Goal: Task Accomplishment & Management: Use online tool/utility

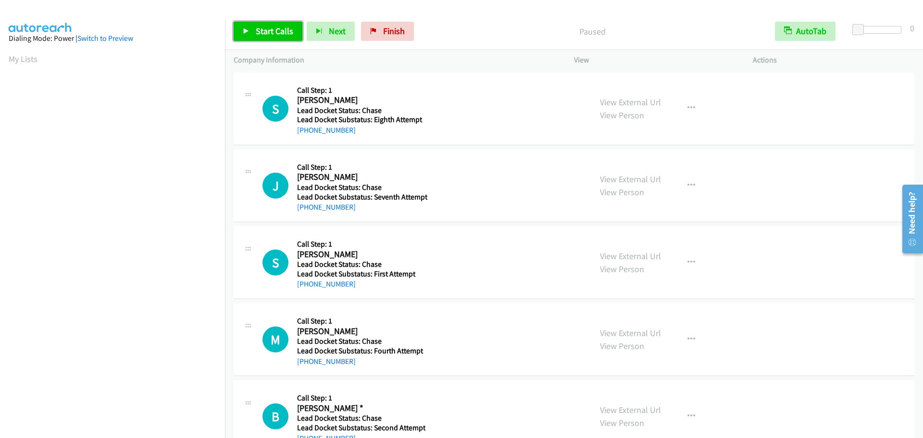
click at [261, 31] on span "Start Calls" at bounding box center [274, 30] width 37 height 11
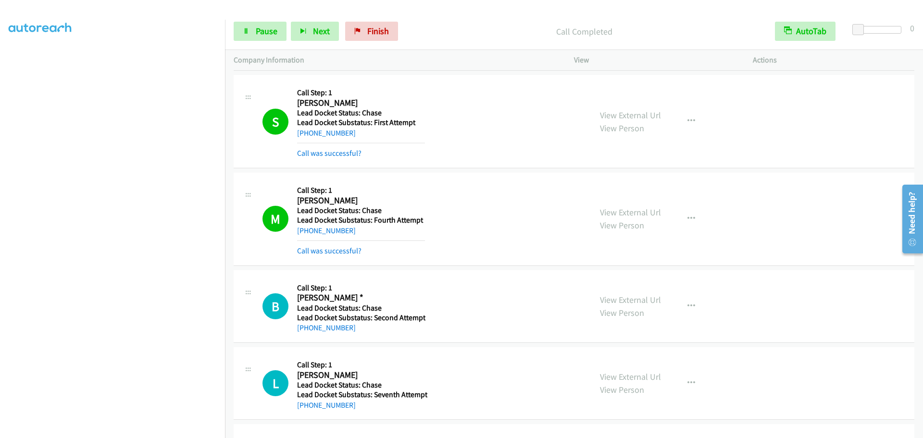
scroll to position [342, 0]
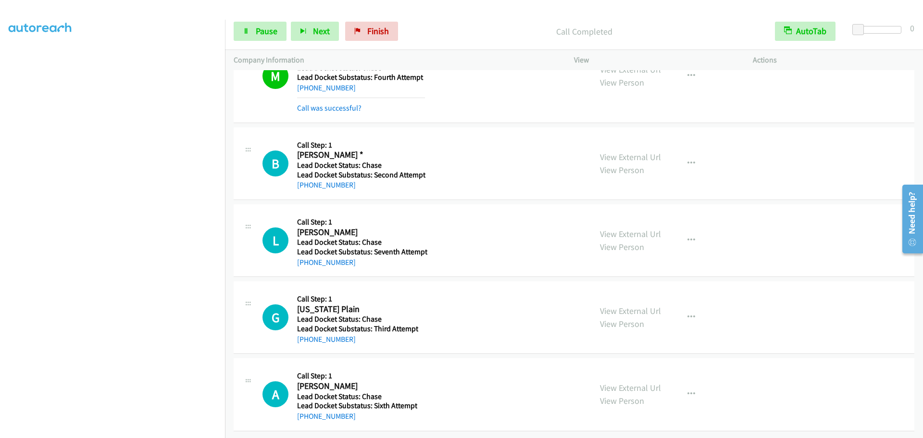
click at [280, 141] on div "B Callback Scheduled Call Step: 1 Becky * America/New_York Lead Docket Status: …" at bounding box center [422, 163] width 320 height 55
click at [242, 149] on icon at bounding box center [248, 151] width 12 height 5
click at [247, 149] on icon at bounding box center [248, 151] width 12 height 5
click at [279, 153] on h1 "B" at bounding box center [275, 163] width 26 height 26
click at [302, 28] on icon "button" at bounding box center [303, 31] width 7 height 7
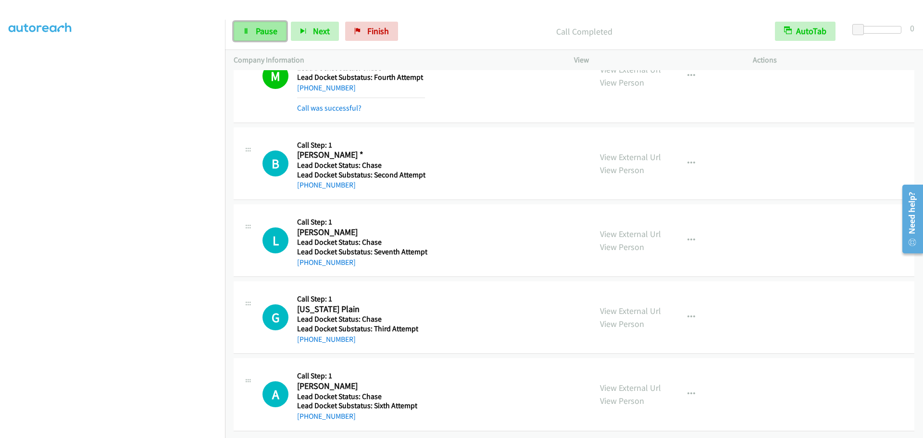
click at [276, 32] on span "Pause" at bounding box center [267, 30] width 22 height 11
click at [276, 32] on span "Start Calls" at bounding box center [274, 30] width 37 height 11
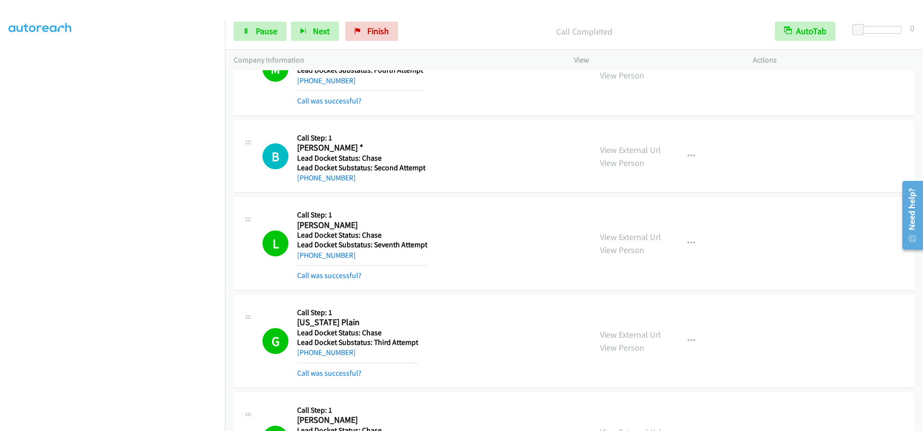
click at [892, 32] on div at bounding box center [879, 30] width 44 height 8
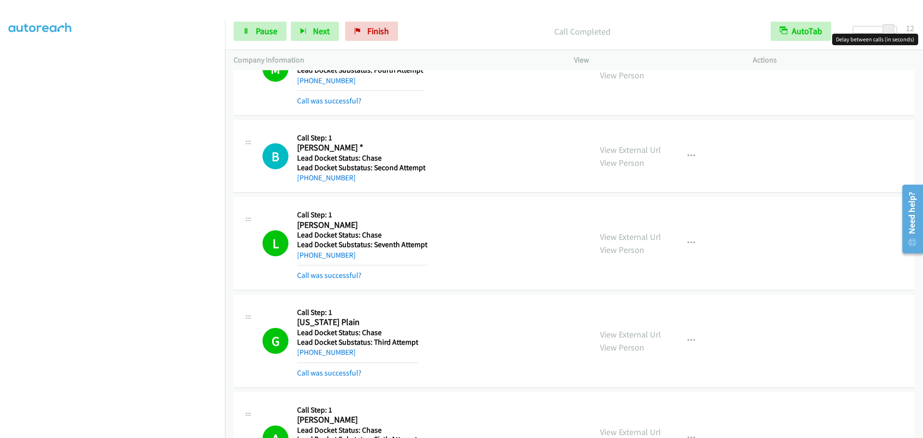
click at [869, 29] on div at bounding box center [874, 30] width 44 height 8
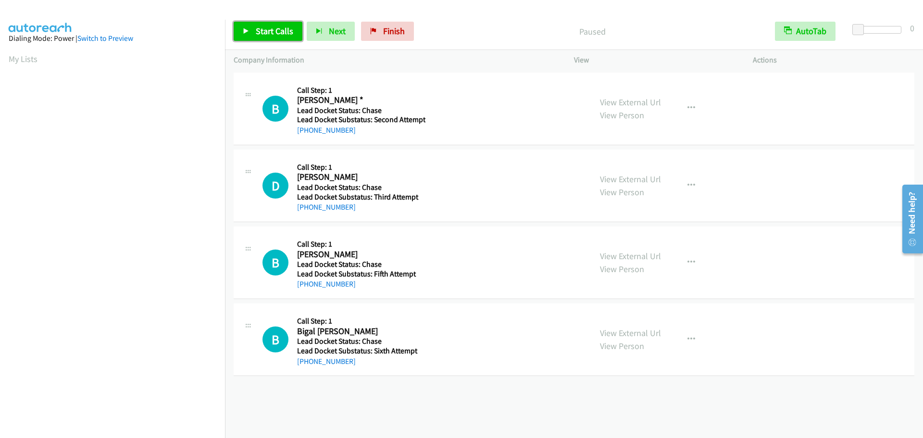
click at [274, 35] on span "Start Calls" at bounding box center [274, 30] width 37 height 11
click at [382, 23] on link "Finish" at bounding box center [371, 31] width 53 height 19
